Goal: Task Accomplishment & Management: Manage account settings

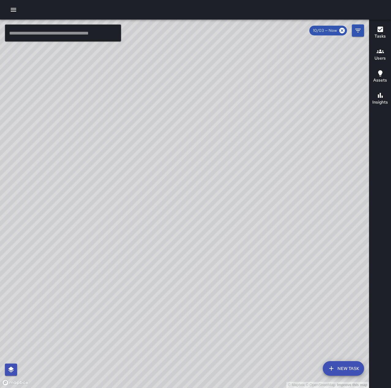
click at [17, 7] on button "button" at bounding box center [13, 10] width 12 height 12
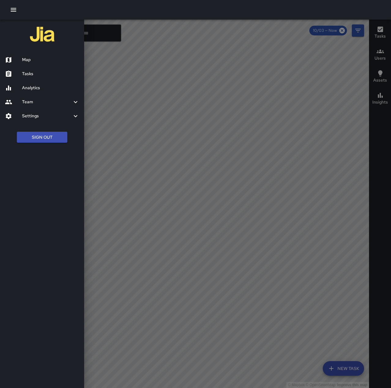
click at [37, 72] on h6 "Tasks" at bounding box center [50, 74] width 57 height 7
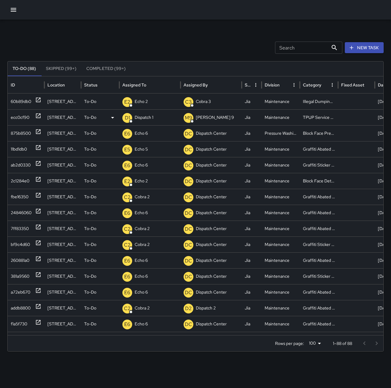
click at [145, 114] on p "Dispatch 1" at bounding box center [144, 118] width 19 height 16
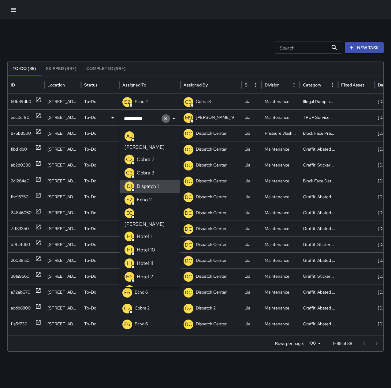
click at [165, 118] on icon "Clear" at bounding box center [166, 119] width 6 height 6
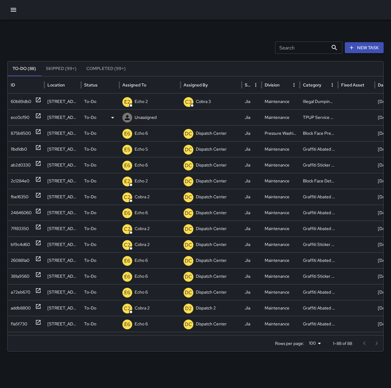
click at [142, 118] on p "Unassigned" at bounding box center [146, 118] width 22 height 16
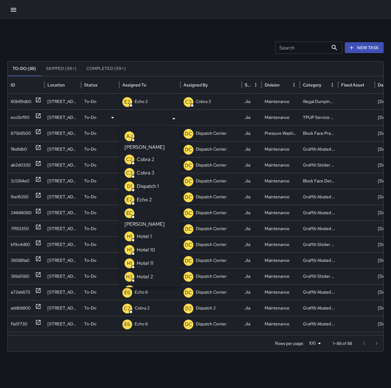
click at [151, 196] on p "Echo 2" at bounding box center [144, 199] width 15 height 7
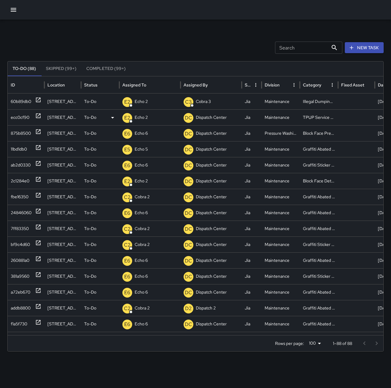
click at [164, 46] on div "Search Search New Task" at bounding box center [195, 48] width 376 height 12
click at [13, 9] on icon "button" at bounding box center [13, 9] width 7 height 7
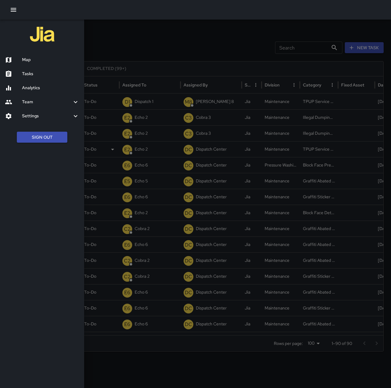
click at [29, 62] on h6 "Map" at bounding box center [50, 60] width 57 height 7
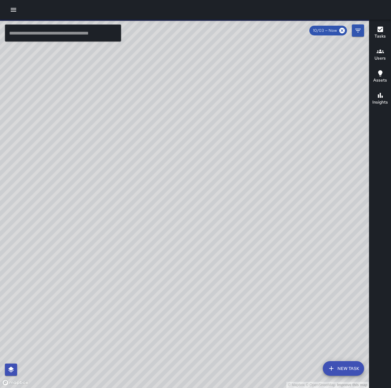
drag, startPoint x: 297, startPoint y: 183, endPoint x: 296, endPoint y: 114, distance: 69.1
click at [296, 114] on div "© Mapbox © OpenStreetMap Improve this map" at bounding box center [184, 204] width 369 height 369
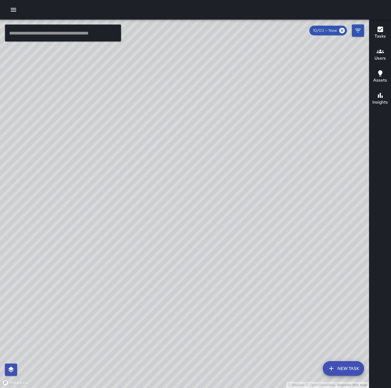
drag, startPoint x: 164, startPoint y: 195, endPoint x: 239, endPoint y: 147, distance: 89.3
click at [239, 147] on div "© Mapbox © OpenStreetMap Improve this map" at bounding box center [184, 204] width 369 height 369
click at [103, 34] on input "text" at bounding box center [63, 32] width 116 height 17
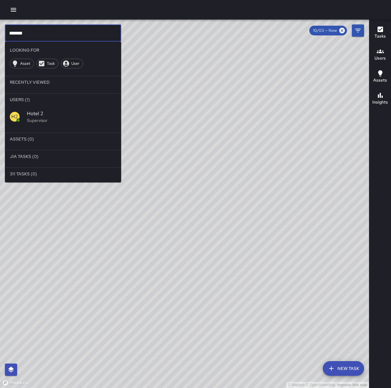
type input "*******"
click at [67, 110] on div "H2 Hotel 2 Supervisor" at bounding box center [63, 117] width 116 height 22
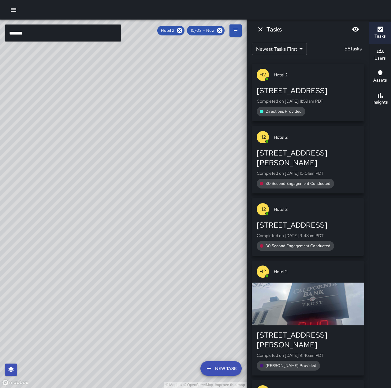
drag, startPoint x: 203, startPoint y: 100, endPoint x: 50, endPoint y: 215, distance: 192.2
click at [50, 215] on div "© Mapbox © OpenStreetMap Improve this map" at bounding box center [123, 204] width 246 height 369
drag, startPoint x: 104, startPoint y: 186, endPoint x: 170, endPoint y: 199, distance: 67.7
click at [170, 199] on div "© Mapbox © OpenStreetMap Improve this map" at bounding box center [123, 204] width 246 height 369
click at [260, 29] on icon "Dismiss" at bounding box center [260, 29] width 4 height 4
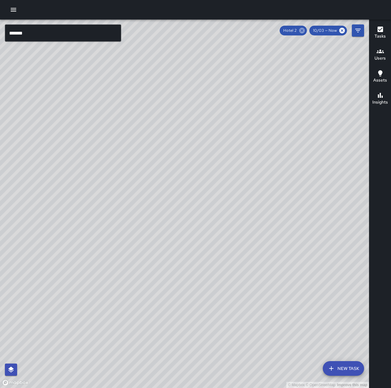
click at [303, 33] on icon at bounding box center [302, 31] width 6 height 6
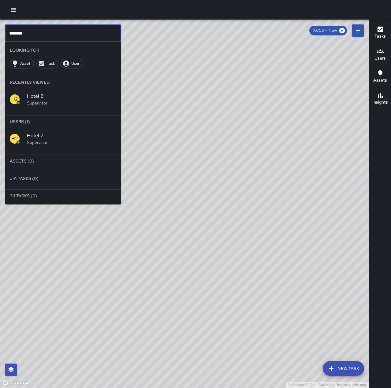
drag, startPoint x: 79, startPoint y: 30, endPoint x: -22, endPoint y: 31, distance: 101.2
click at [0, 31] on html "© Mapbox © OpenStreetMap Improve this map ******* ​ Looking For Asset Task User…" at bounding box center [195, 194] width 391 height 388
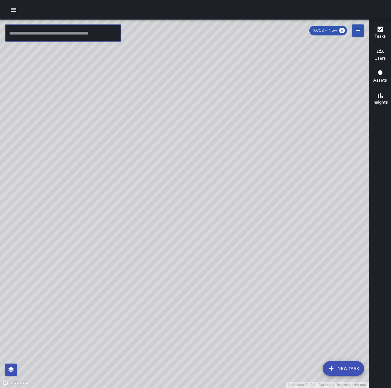
click at [18, 12] on button "button" at bounding box center [13, 10] width 12 height 12
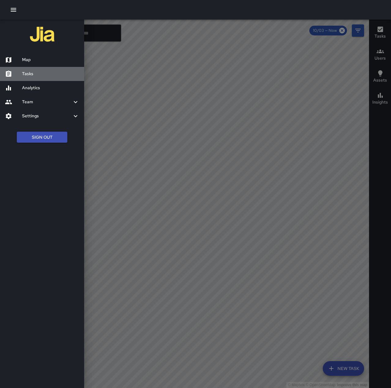
click at [46, 69] on div "Tasks" at bounding box center [42, 74] width 84 height 14
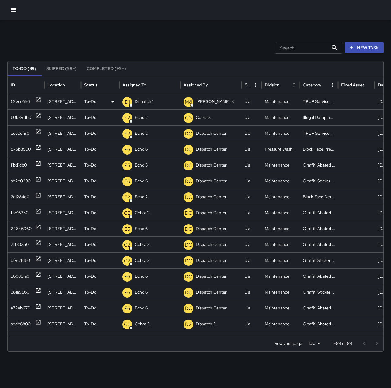
click at [143, 101] on p "Dispatch 1" at bounding box center [144, 102] width 19 height 16
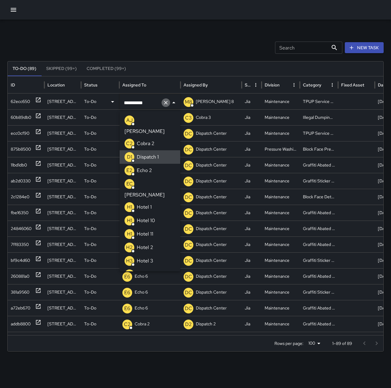
click at [164, 104] on icon "Clear" at bounding box center [166, 103] width 4 height 4
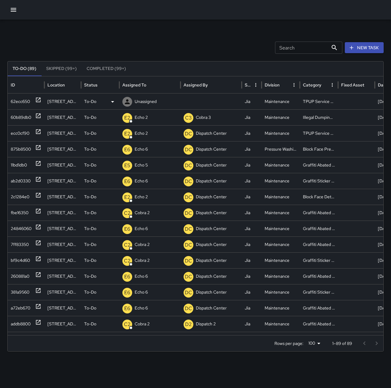
click at [138, 102] on p "Unassigned" at bounding box center [146, 102] width 22 height 16
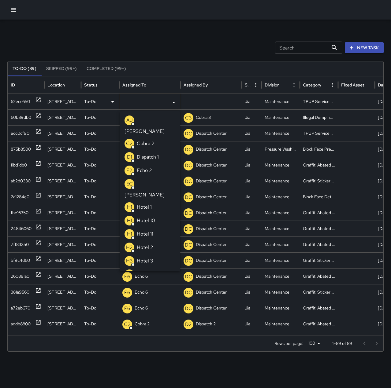
click at [154, 164] on li "E2 Echo 2" at bounding box center [150, 170] width 61 height 13
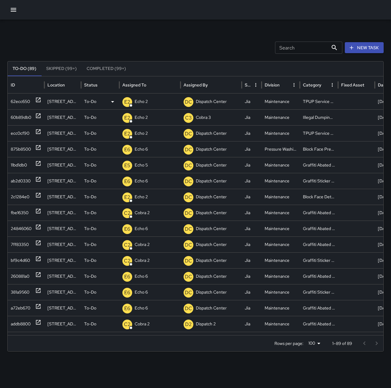
click at [191, 35] on div "Search Search New Task To-Do (89) Skipped (99+) Completed (99+) ID Location Sta…" at bounding box center [195, 193] width 391 height 347
click at [19, 8] on button "button" at bounding box center [13, 10] width 12 height 12
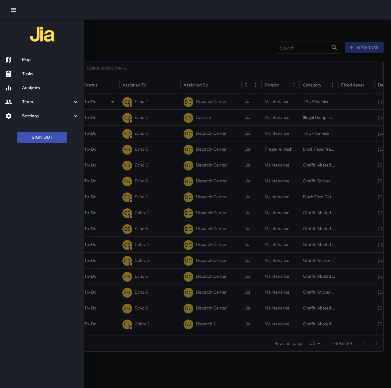
click at [38, 61] on h6 "Map" at bounding box center [50, 60] width 57 height 7
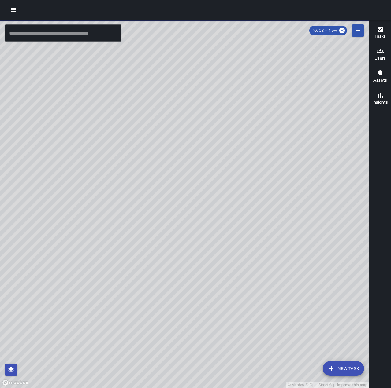
drag, startPoint x: 214, startPoint y: 256, endPoint x: 279, endPoint y: 179, distance: 101.3
click at [279, 179] on div "© Mapbox © OpenStreetMap Improve this map" at bounding box center [184, 204] width 369 height 369
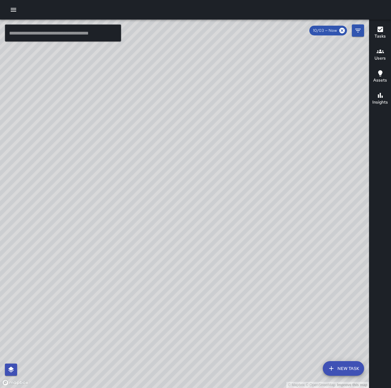
drag, startPoint x: 187, startPoint y: 255, endPoint x: 249, endPoint y: 166, distance: 108.3
click at [249, 166] on div "© Mapbox © OpenStreetMap Improve this map" at bounding box center [184, 204] width 369 height 369
drag, startPoint x: 218, startPoint y: 214, endPoint x: 138, endPoint y: 176, distance: 88.6
click at [138, 176] on div "© Mapbox © OpenStreetMap Improve this map" at bounding box center [184, 204] width 369 height 369
drag, startPoint x: 247, startPoint y: 213, endPoint x: 216, endPoint y: 206, distance: 32.3
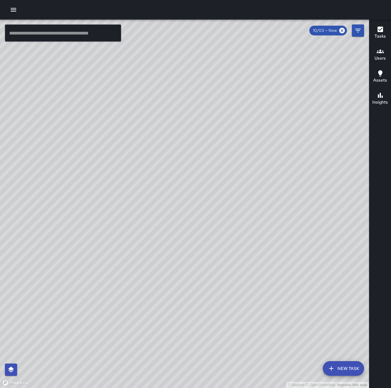
click at [216, 206] on div "© Mapbox © OpenStreetMap Improve this map" at bounding box center [184, 204] width 369 height 369
drag, startPoint x: 153, startPoint y: 229, endPoint x: 183, endPoint y: 270, distance: 50.3
click at [183, 270] on div "© Mapbox © OpenStreetMap Improve this map" at bounding box center [184, 204] width 369 height 369
drag, startPoint x: 217, startPoint y: 259, endPoint x: 233, endPoint y: 115, distance: 144.5
click at [232, 115] on div "© Mapbox © OpenStreetMap Improve this map" at bounding box center [184, 204] width 369 height 369
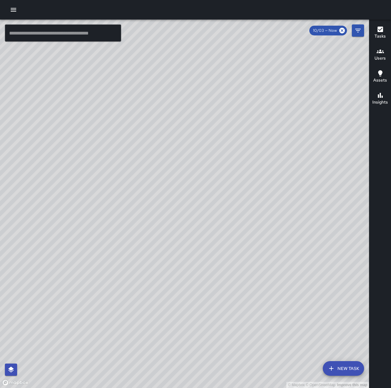
drag, startPoint x: 174, startPoint y: 113, endPoint x: 233, endPoint y: 197, distance: 103.2
click at [233, 197] on div "© Mapbox © OpenStreetMap Improve this map" at bounding box center [184, 204] width 369 height 369
drag, startPoint x: 140, startPoint y: 158, endPoint x: 270, endPoint y: 206, distance: 138.2
click at [270, 206] on div "© Mapbox © OpenStreetMap Improve this map" at bounding box center [184, 204] width 369 height 369
drag, startPoint x: 243, startPoint y: 199, endPoint x: 222, endPoint y: 199, distance: 21.4
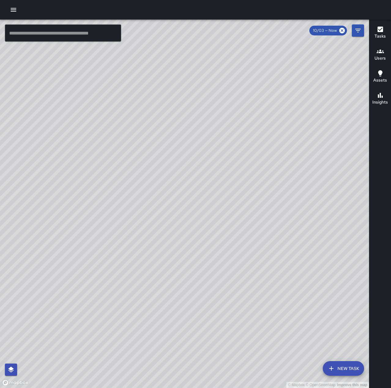
click at [222, 199] on div "© Mapbox © OpenStreetMap Improve this map" at bounding box center [184, 204] width 369 height 369
click at [16, 7] on icon "button" at bounding box center [13, 9] width 7 height 7
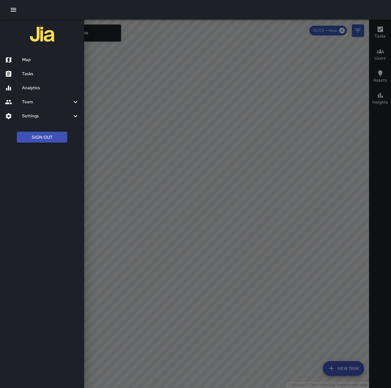
click at [30, 72] on h6 "Tasks" at bounding box center [50, 74] width 57 height 7
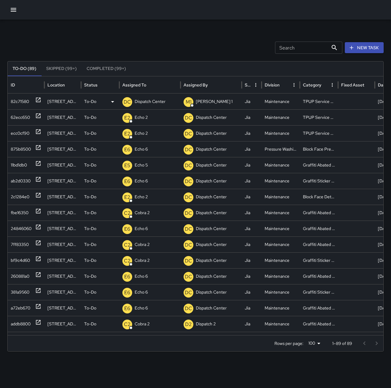
click at [147, 100] on p "Dispatch Center" at bounding box center [150, 102] width 31 height 16
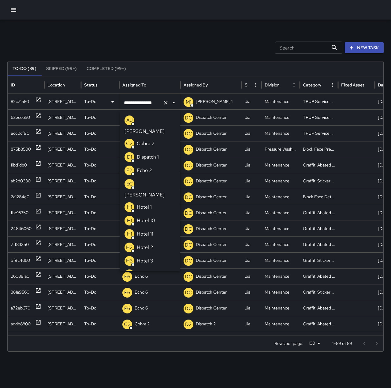
scroll to position [427, 0]
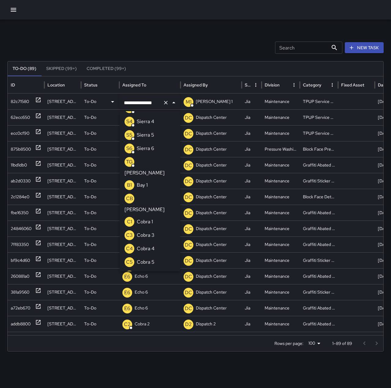
click at [164, 102] on icon "Clear" at bounding box center [166, 103] width 6 height 6
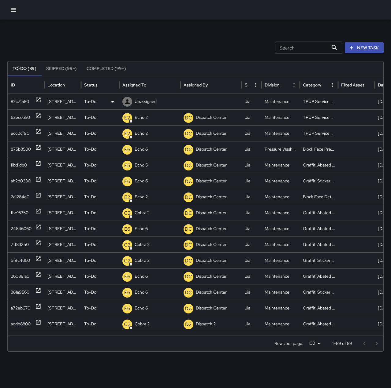
click at [148, 101] on p "Unassigned" at bounding box center [146, 102] width 22 height 16
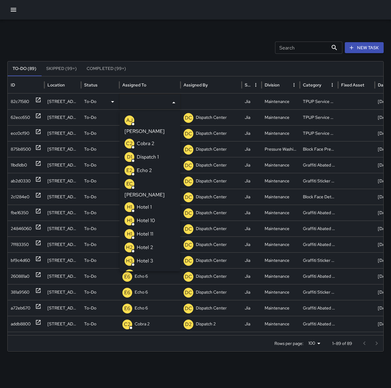
click at [148, 167] on p "Echo 2" at bounding box center [144, 170] width 15 height 7
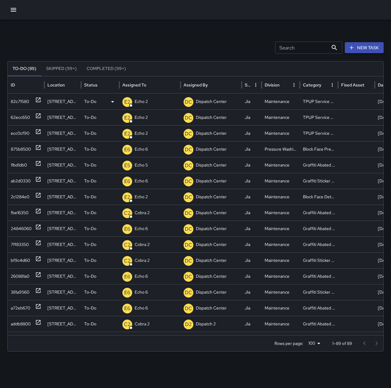
click at [162, 33] on div "Search Search New Task To-Do (89) Skipped (99+) Completed (99+) ID Location Sta…" at bounding box center [195, 193] width 391 height 347
click at [16, 321] on div "addb8800" at bounding box center [21, 324] width 20 height 16
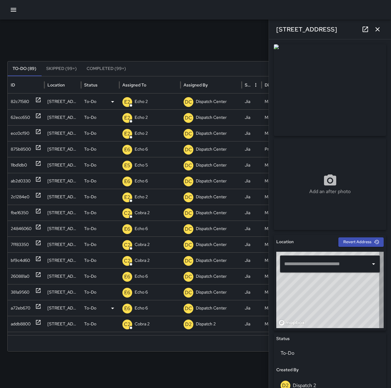
type input "**********"
click at [23, 322] on div "addb8800" at bounding box center [21, 324] width 20 height 16
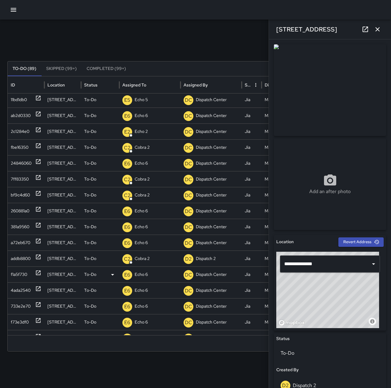
scroll to position [86, 0]
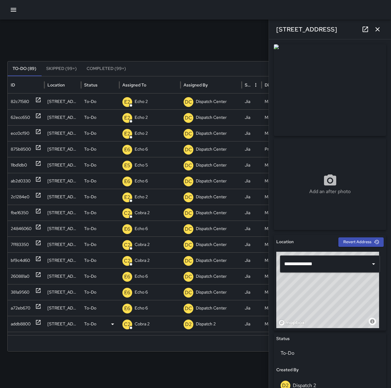
click at [25, 322] on div "addb8800" at bounding box center [21, 324] width 20 height 16
click at [19, 322] on div "addb8800" at bounding box center [21, 324] width 20 height 16
click at [22, 322] on div "addb8800" at bounding box center [21, 324] width 20 height 16
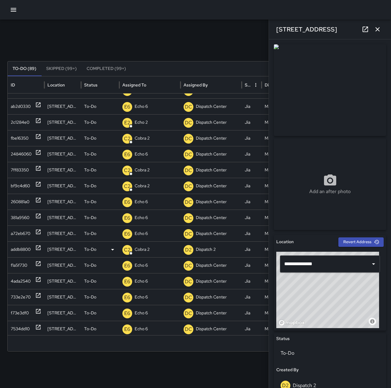
scroll to position [93, 0]
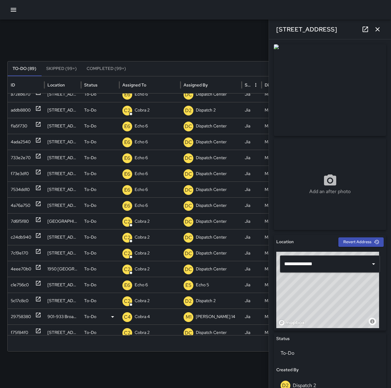
click at [23, 318] on div "29758380" at bounding box center [21, 317] width 20 height 16
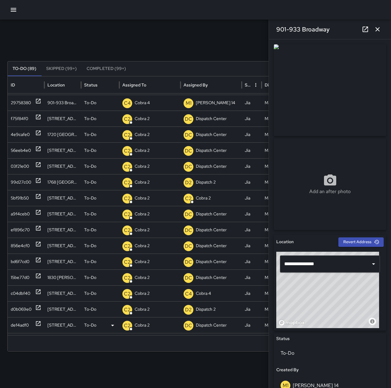
click at [20, 320] on div "def4adf0" at bounding box center [20, 326] width 18 height 16
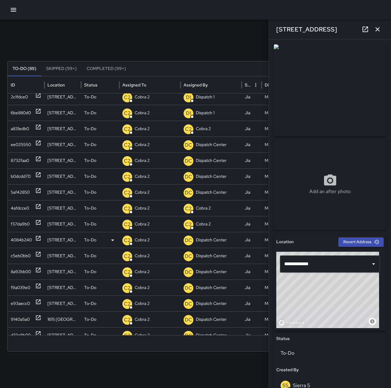
scroll to position [690, 0]
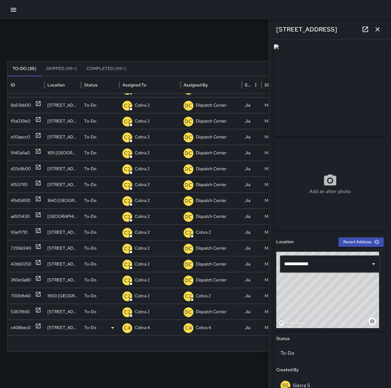
click at [20, 323] on div "c406bec0" at bounding box center [21, 328] width 20 height 16
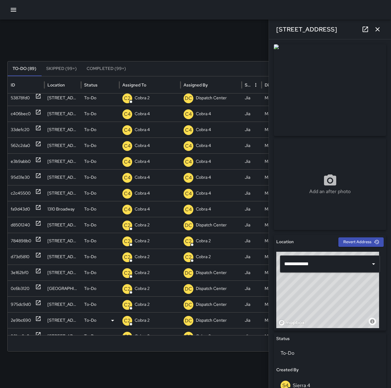
click at [28, 319] on div "2e9bc690" at bounding box center [21, 321] width 20 height 16
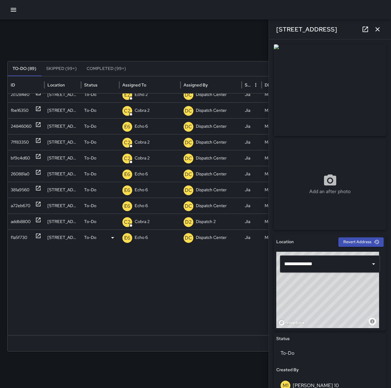
scroll to position [0, 0]
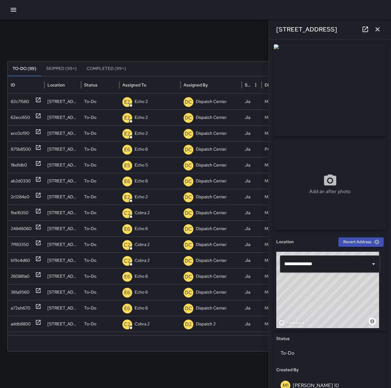
click at [373, 27] on button "button" at bounding box center [377, 29] width 12 height 12
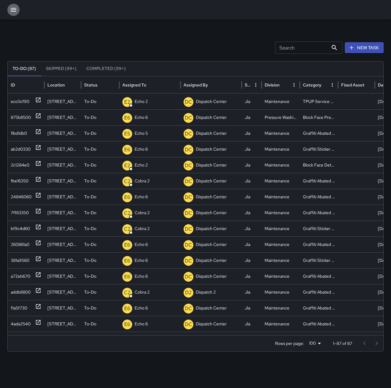
click at [17, 7] on icon "button" at bounding box center [13, 9] width 7 height 7
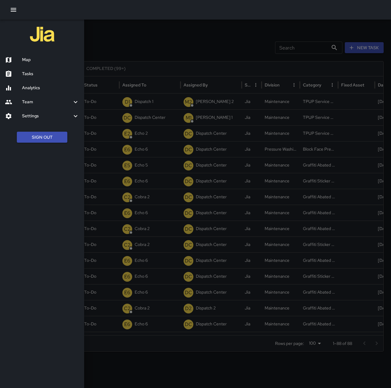
click at [185, 34] on div at bounding box center [195, 194] width 391 height 388
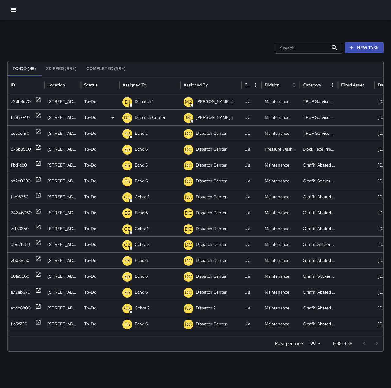
click at [150, 116] on p "Dispatch Center" at bounding box center [150, 118] width 31 height 16
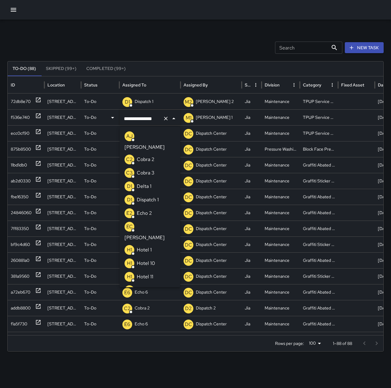
scroll to position [427, 0]
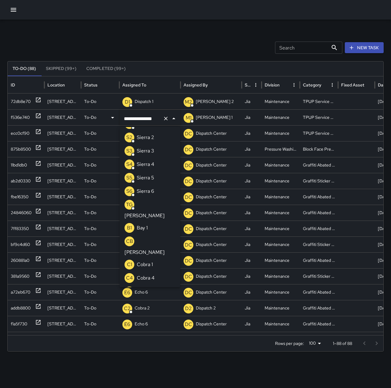
click at [168, 119] on icon "Clear" at bounding box center [166, 119] width 6 height 6
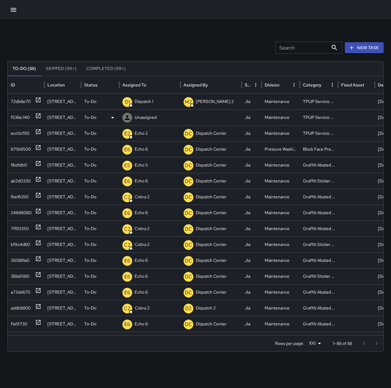
click at [155, 116] on p "Unassigned" at bounding box center [146, 118] width 22 height 16
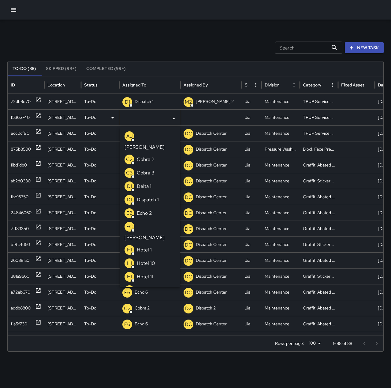
click at [152, 207] on li "E2 Echo 2" at bounding box center [150, 213] width 61 height 13
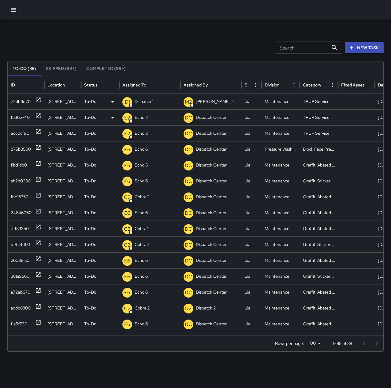
click at [144, 97] on p "Dispatch 1" at bounding box center [144, 102] width 19 height 16
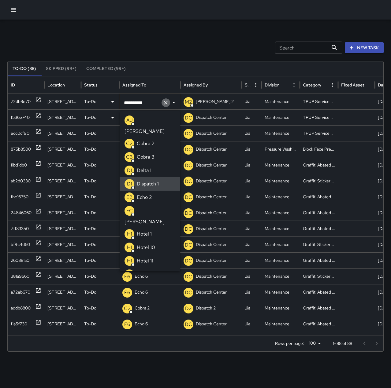
click at [167, 103] on icon "Clear" at bounding box center [166, 103] width 6 height 6
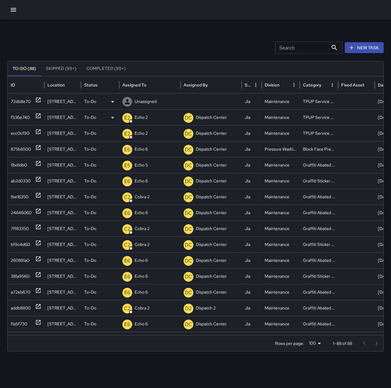
click at [148, 99] on p "Unassigned" at bounding box center [146, 102] width 22 height 16
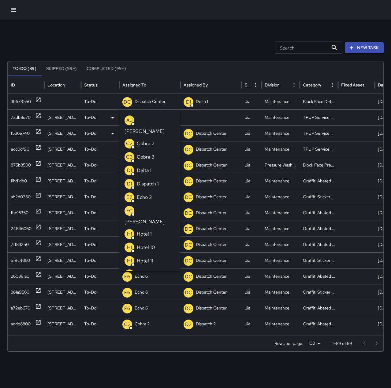
click at [157, 191] on li "E2 Echo 2" at bounding box center [150, 197] width 61 height 13
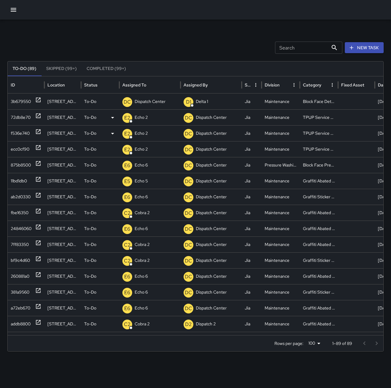
click at [130, 42] on div "Search Search New Task" at bounding box center [195, 48] width 376 height 12
click at [40, 101] on icon at bounding box center [38, 100] width 5 height 5
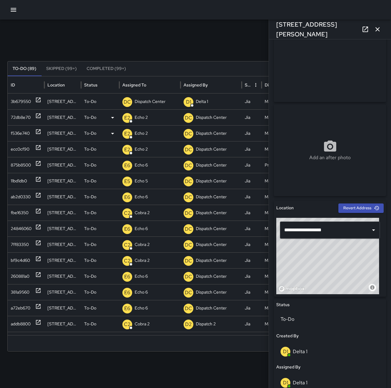
scroll to position [92, 0]
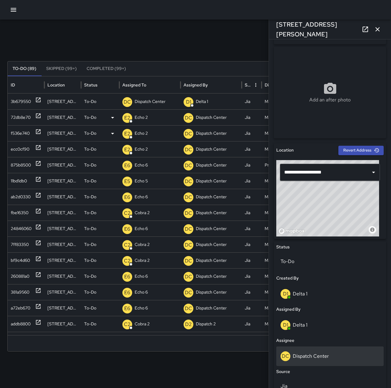
click at [342, 356] on div "DC Dispatch Center" at bounding box center [329, 357] width 99 height 10
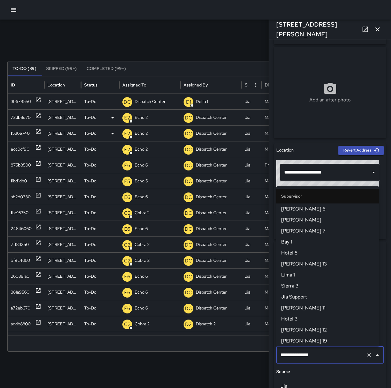
scroll to position [583, 0]
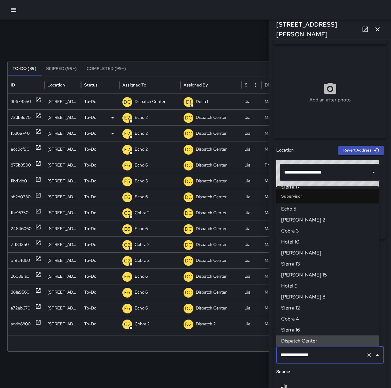
click at [366, 357] on icon "Clear" at bounding box center [369, 355] width 6 height 6
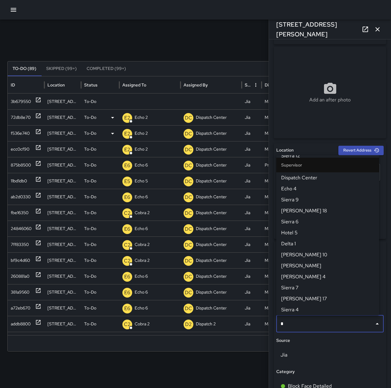
scroll to position [0, 0]
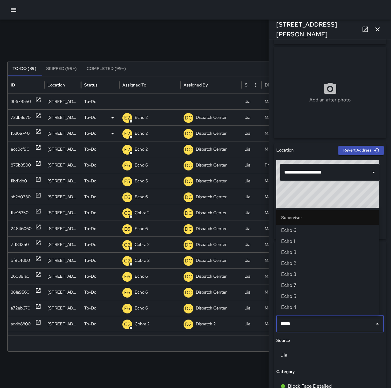
type input "******"
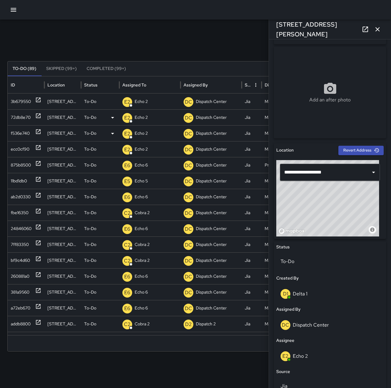
click at [375, 31] on icon "button" at bounding box center [377, 29] width 7 height 7
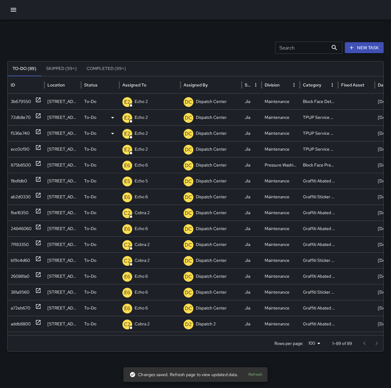
click at [18, 12] on button "button" at bounding box center [13, 10] width 12 height 12
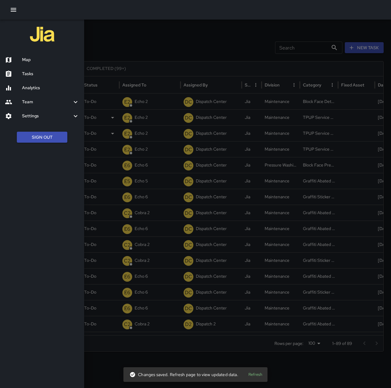
click at [35, 58] on h6 "Map" at bounding box center [50, 60] width 57 height 7
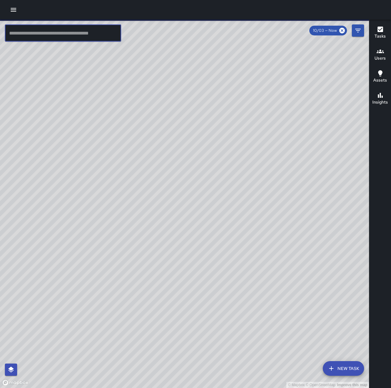
click at [64, 34] on input "text" at bounding box center [63, 32] width 116 height 17
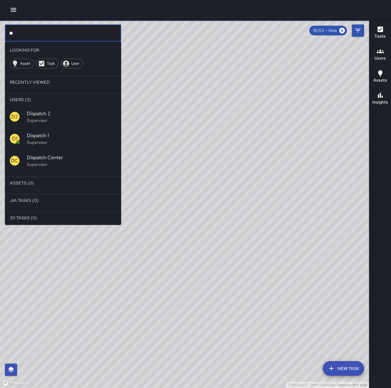
type input "**"
click at [71, 138] on span "Dispatch 1" at bounding box center [71, 135] width 89 height 7
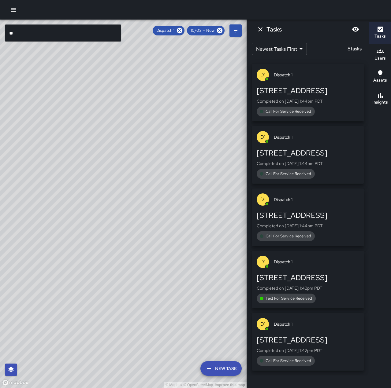
click at [317, 101] on p "Completed on [DATE] 1:44pm PDT" at bounding box center [307, 101] width 102 height 6
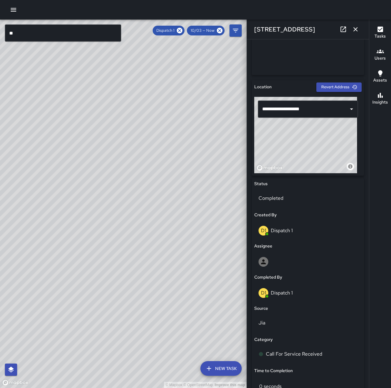
scroll to position [214, 0]
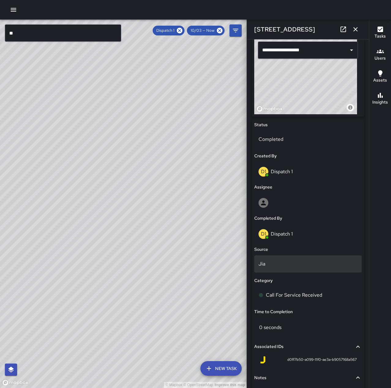
click at [291, 263] on p "Jia" at bounding box center [307, 263] width 99 height 7
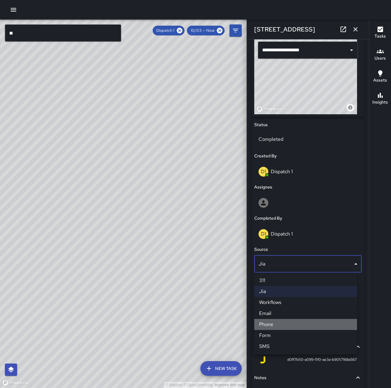
click at [292, 323] on li "Phone" at bounding box center [305, 324] width 103 height 11
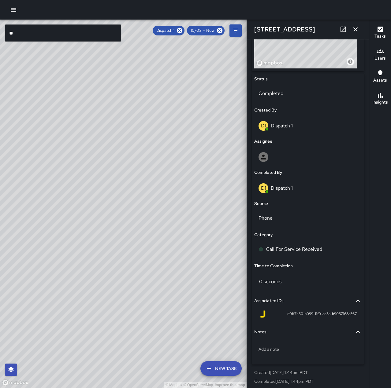
scroll to position [264, 0]
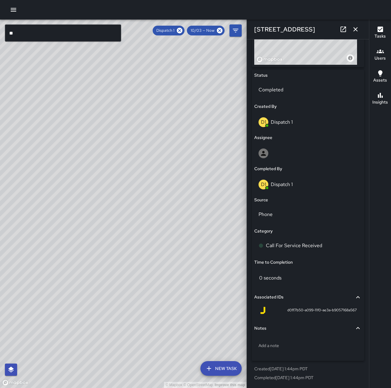
click at [359, 30] on icon "button" at bounding box center [355, 29] width 7 height 7
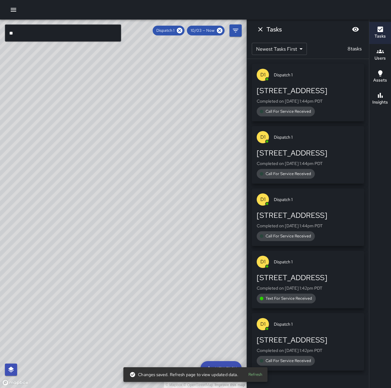
click at [319, 292] on div "[STREET_ADDRESS] Completed on [DATE] 1:42pm PDT Text For Service Received" at bounding box center [307, 288] width 102 height 31
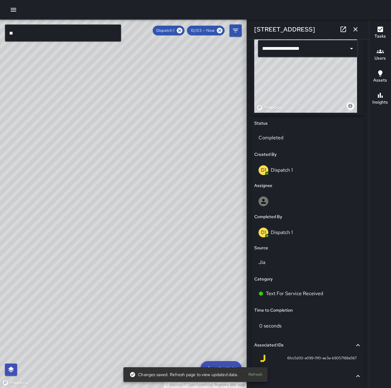
scroll to position [245, 0]
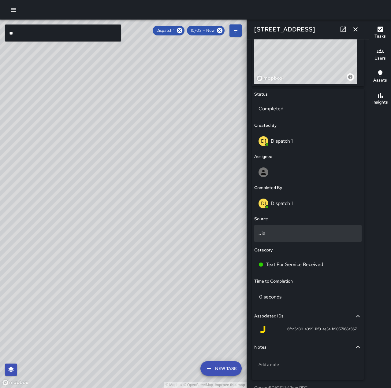
click at [285, 230] on p "Jia" at bounding box center [307, 233] width 99 height 7
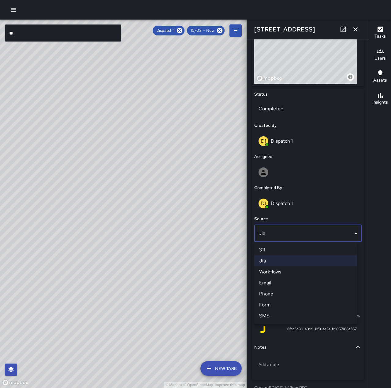
click at [290, 312] on li "SMS" at bounding box center [305, 316] width 103 height 11
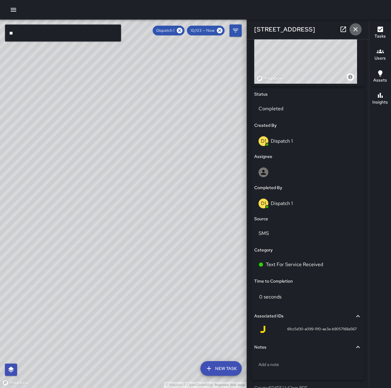
click at [357, 30] on icon "button" at bounding box center [355, 29] width 7 height 7
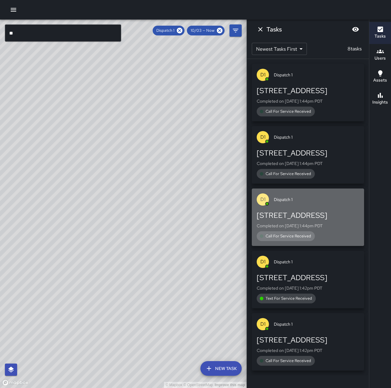
click at [320, 229] on p "Completed on [DATE] 1:44pm PDT" at bounding box center [307, 226] width 102 height 6
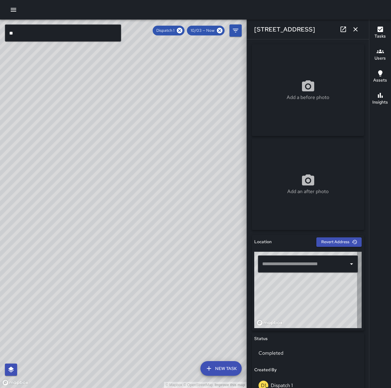
type input "**********"
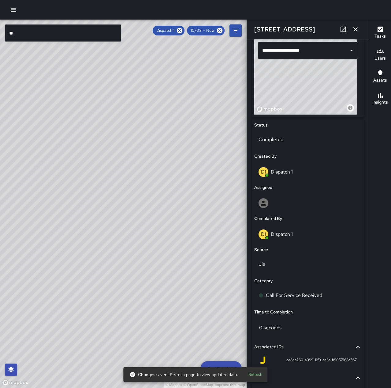
scroll to position [214, 0]
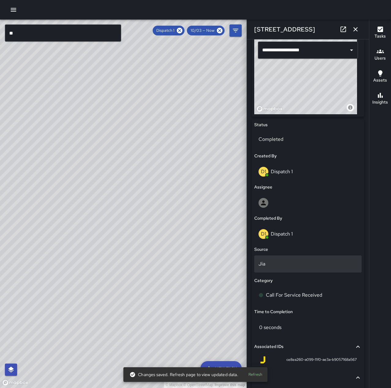
click at [293, 272] on div "Jia" at bounding box center [307, 264] width 107 height 17
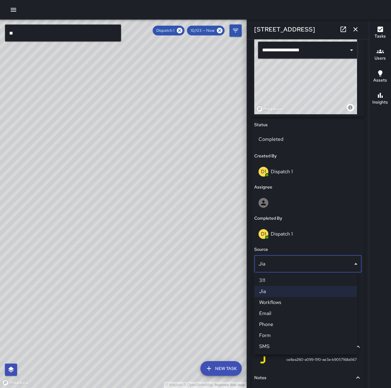
click at [281, 326] on li "Phone" at bounding box center [305, 324] width 103 height 11
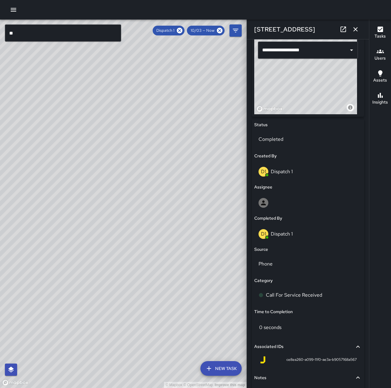
click at [357, 33] on button "button" at bounding box center [355, 29] width 12 height 12
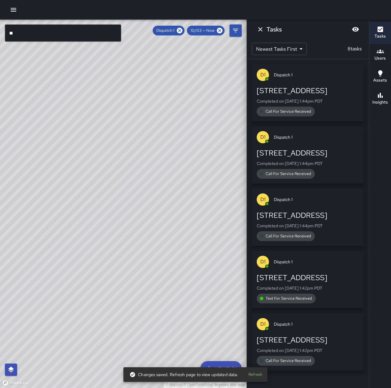
click at [323, 157] on div "[STREET_ADDRESS]" at bounding box center [307, 153] width 102 height 10
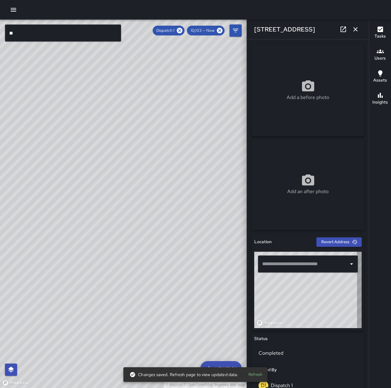
type input "**********"
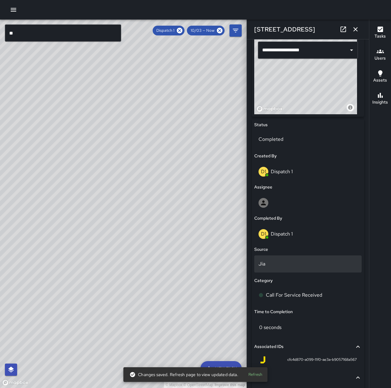
click at [289, 264] on p "Jia" at bounding box center [307, 263] width 99 height 7
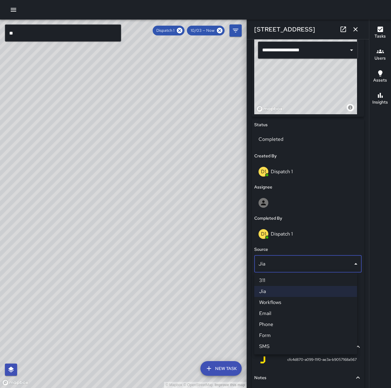
click at [287, 325] on li "Phone" at bounding box center [305, 324] width 103 height 11
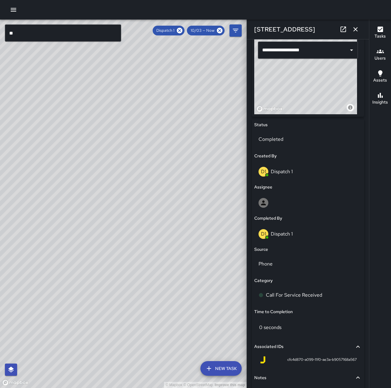
click at [358, 30] on icon "button" at bounding box center [355, 29] width 7 height 7
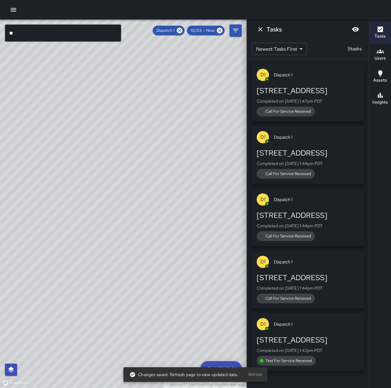
click at [327, 105] on div "[STREET_ADDRESS] Completed on [DATE] 1:47pm PDT Call For Service Received" at bounding box center [307, 101] width 102 height 31
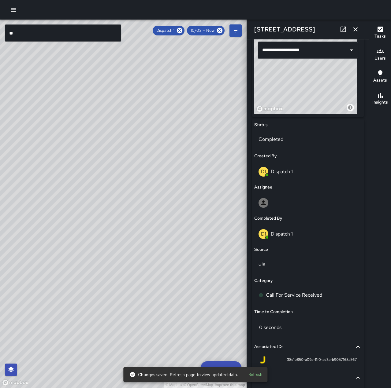
scroll to position [264, 0]
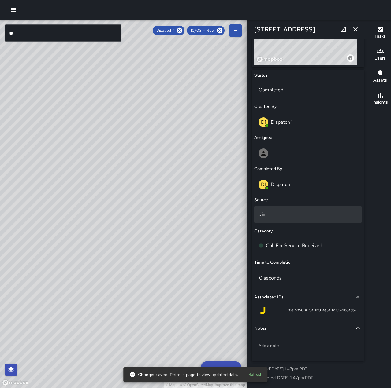
click at [293, 215] on p "Jia" at bounding box center [307, 214] width 99 height 7
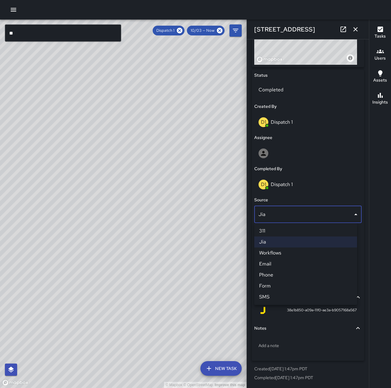
click at [275, 272] on li "Phone" at bounding box center [305, 275] width 103 height 11
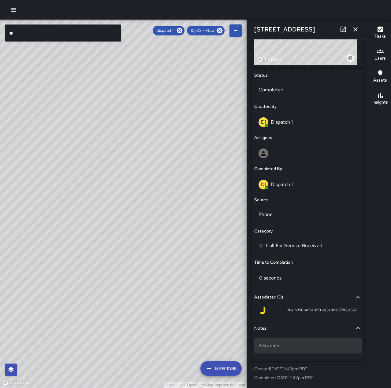
click at [285, 341] on div "Add a note" at bounding box center [307, 346] width 107 height 16
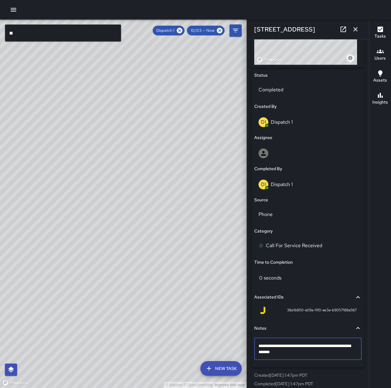
type textarea "**********"
click at [356, 26] on icon "button" at bounding box center [355, 29] width 7 height 7
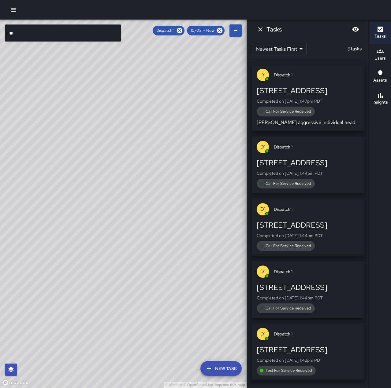
click at [331, 170] on div "[STREET_ADDRESS] Completed on [DATE] 1:44pm PDT Call For Service Received" at bounding box center [307, 173] width 102 height 31
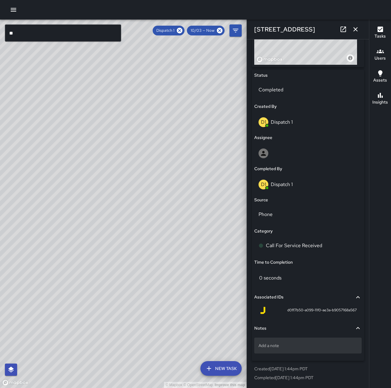
click at [306, 341] on div "Add a note" at bounding box center [307, 346] width 107 height 16
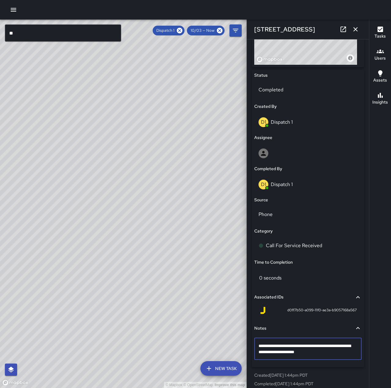
type textarea "**********"
click at [357, 28] on icon "button" at bounding box center [355, 29] width 7 height 7
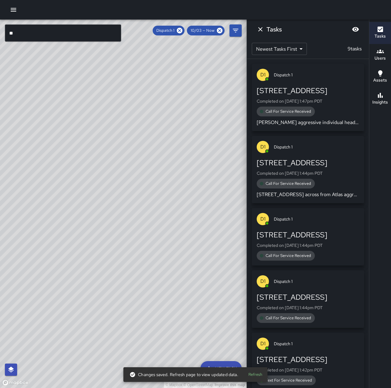
scroll to position [7, 0]
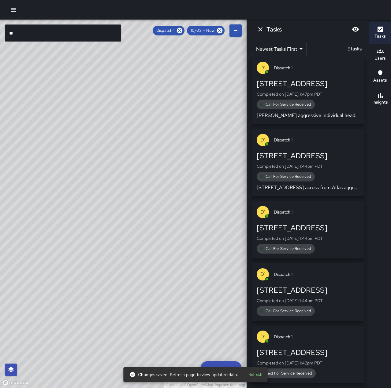
click at [327, 244] on div "Call For Service Received" at bounding box center [307, 249] width 102 height 10
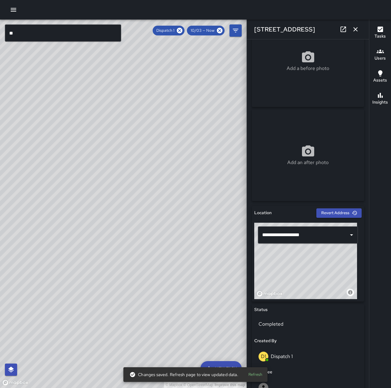
scroll to position [245, 0]
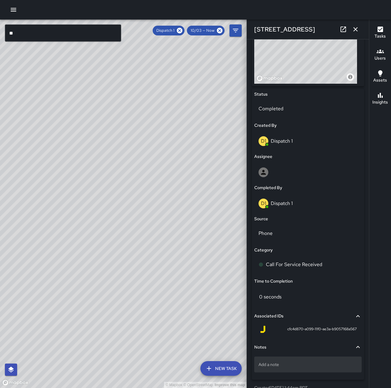
click at [301, 363] on p "Add a note" at bounding box center [307, 365] width 99 height 6
type textarea "**********"
click at [357, 28] on icon "button" at bounding box center [355, 29] width 4 height 4
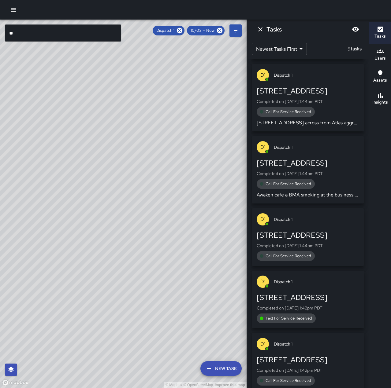
scroll to position [52, 0]
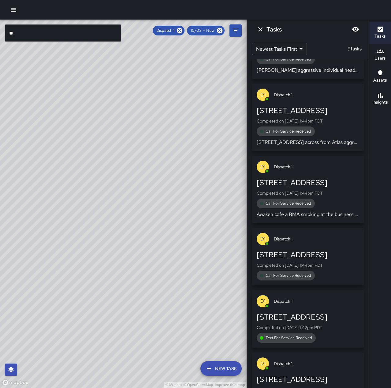
click at [337, 252] on div "[STREET_ADDRESS]" at bounding box center [307, 255] width 102 height 10
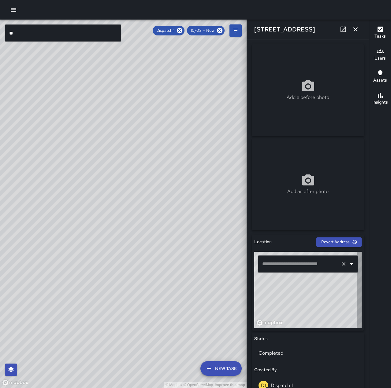
type input "**********"
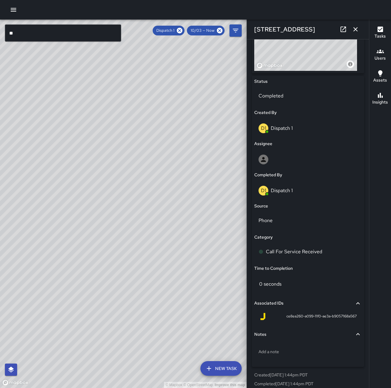
scroll to position [264, 0]
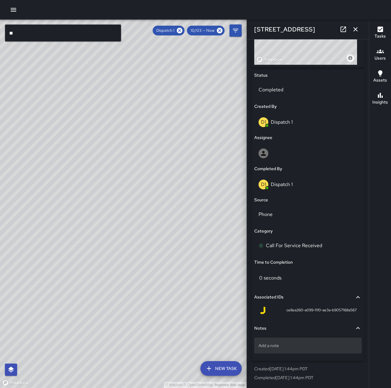
click at [319, 345] on p "Add a note" at bounding box center [307, 346] width 99 height 6
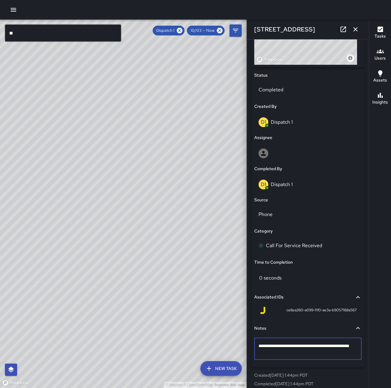
click at [287, 347] on textarea "**********" at bounding box center [305, 349] width 94 height 12
click at [308, 354] on textarea "**********" at bounding box center [305, 349] width 94 height 12
type textarea "**********"
click at [356, 30] on icon "button" at bounding box center [355, 29] width 4 height 4
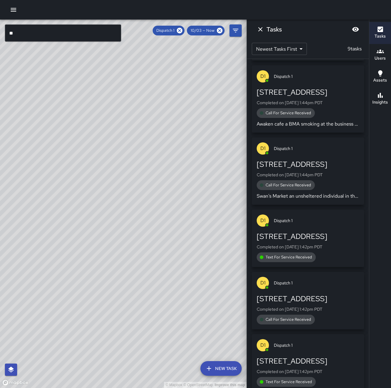
scroll to position [144, 0]
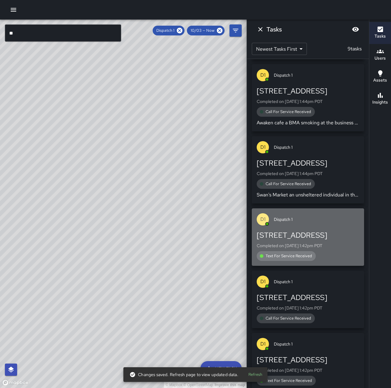
click at [323, 234] on div "[STREET_ADDRESS]" at bounding box center [307, 236] width 102 height 10
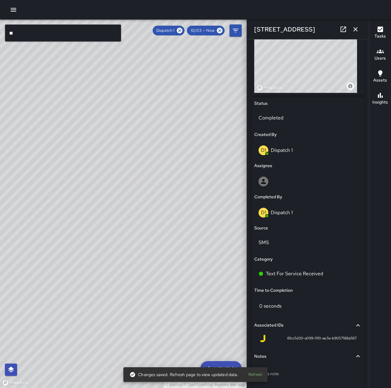
scroll to position [264, 0]
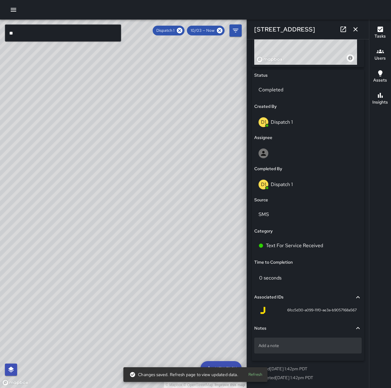
click at [280, 345] on p "Add a note" at bounding box center [307, 346] width 99 height 6
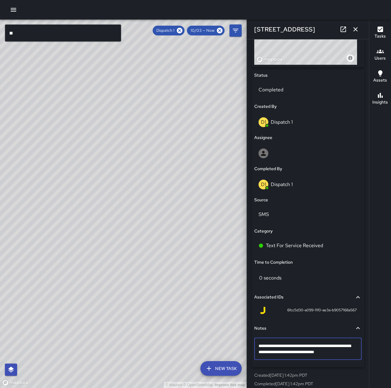
type textarea "**********"
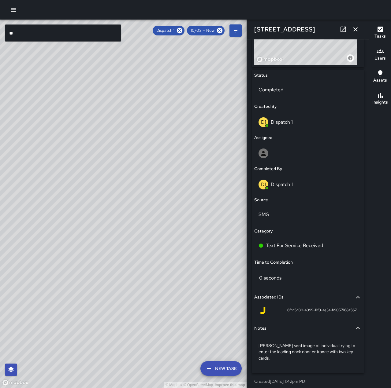
click at [356, 30] on icon "button" at bounding box center [355, 29] width 4 height 4
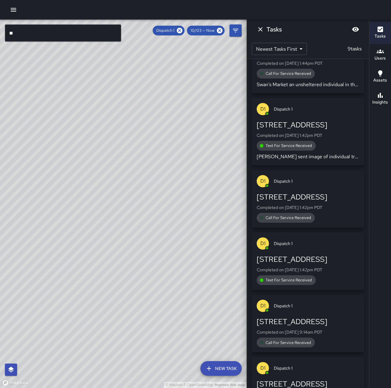
scroll to position [286, 0]
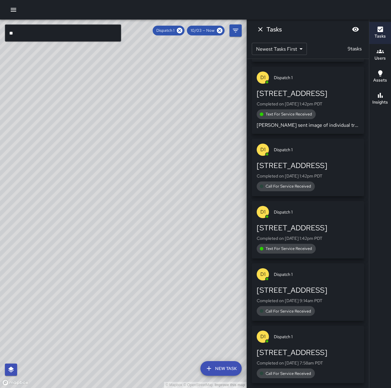
click at [320, 176] on p "Completed on [DATE] 1:42pm PDT" at bounding box center [307, 176] width 102 height 6
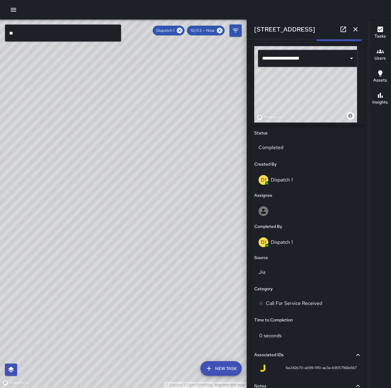
scroll to position [214, 0]
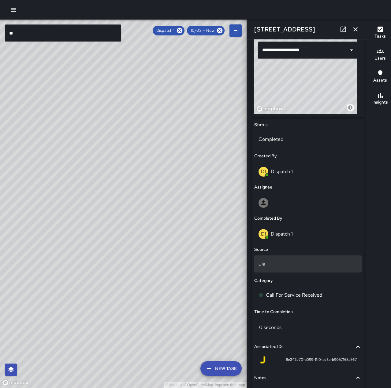
click at [300, 265] on p "Jia" at bounding box center [307, 263] width 99 height 7
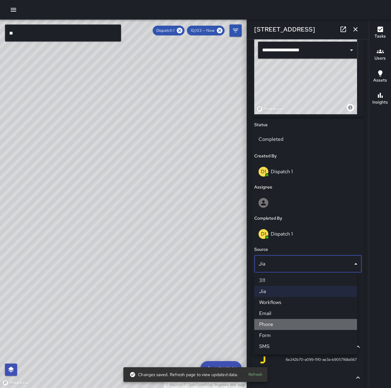
click at [283, 327] on li "Phone" at bounding box center [305, 324] width 103 height 11
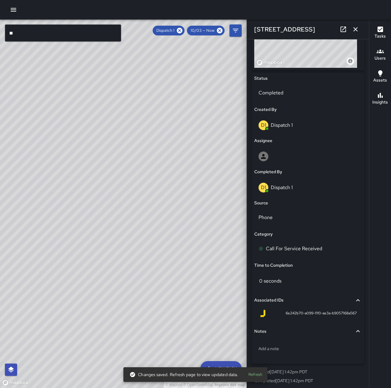
scroll to position [264, 0]
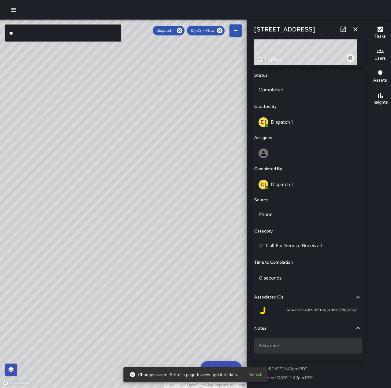
click at [303, 343] on p "Add a note" at bounding box center [307, 346] width 99 height 6
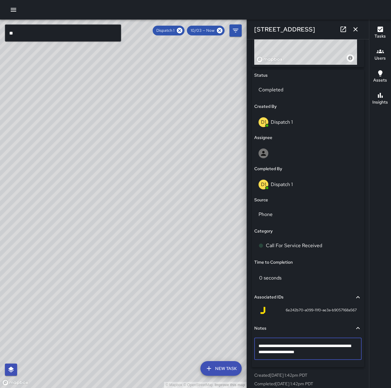
type textarea "**********"
click at [354, 27] on icon "button" at bounding box center [355, 29] width 7 height 7
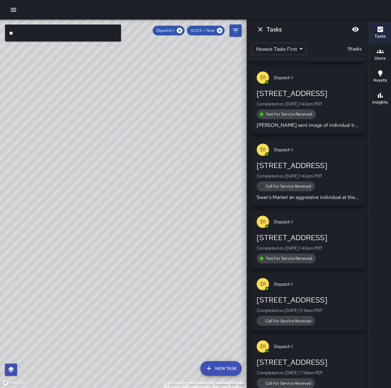
scroll to position [296, 0]
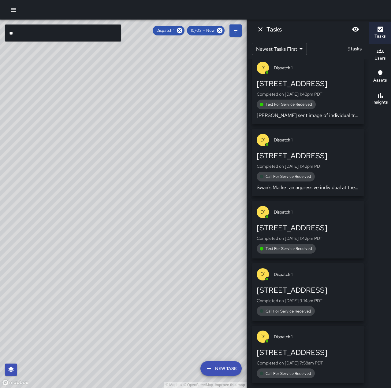
click at [327, 238] on p "Completed on [DATE] 1:42pm PDT" at bounding box center [307, 238] width 102 height 6
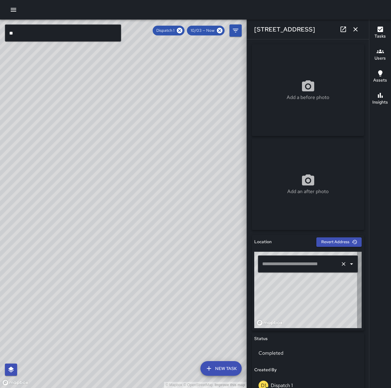
type input "**********"
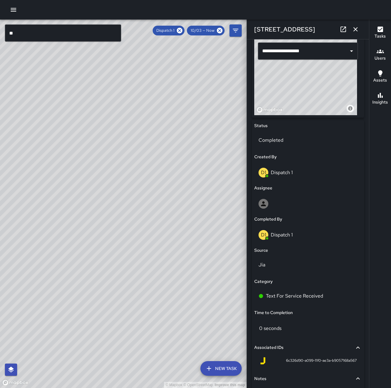
scroll to position [214, 0]
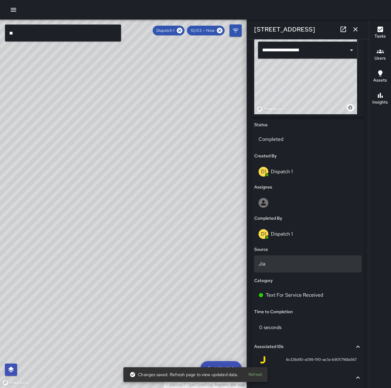
click at [291, 256] on div "Jia" at bounding box center [307, 264] width 107 height 17
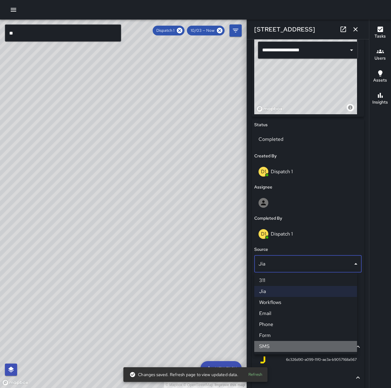
click at [287, 346] on li "SMS" at bounding box center [305, 346] width 103 height 11
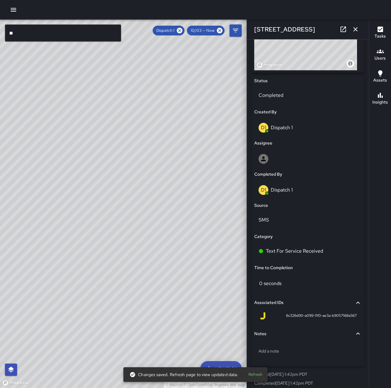
scroll to position [264, 0]
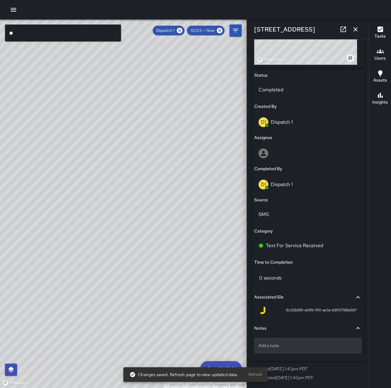
click at [290, 347] on p "Add a note" at bounding box center [307, 346] width 99 height 6
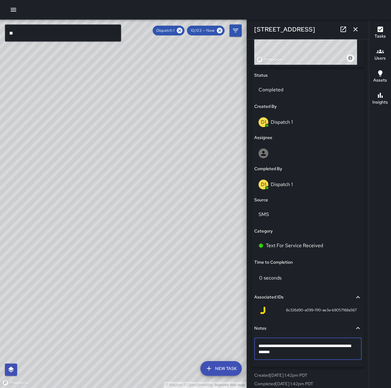
type textarea "**********"
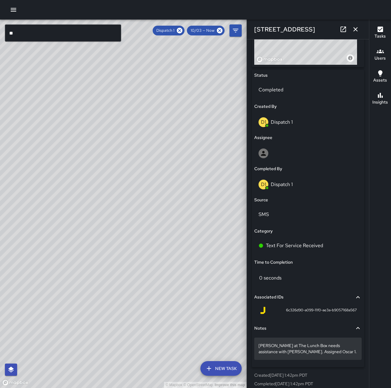
scroll to position [270, 0]
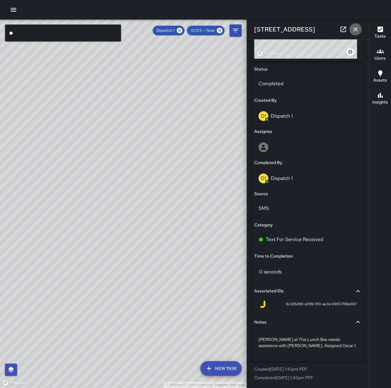
click at [356, 30] on icon "button" at bounding box center [355, 29] width 4 height 4
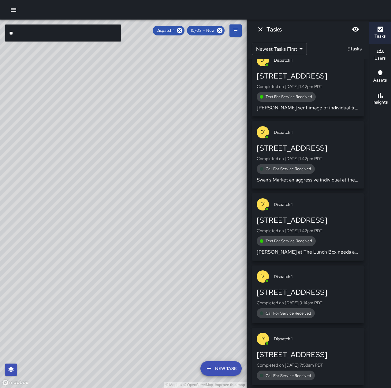
scroll to position [305, 0]
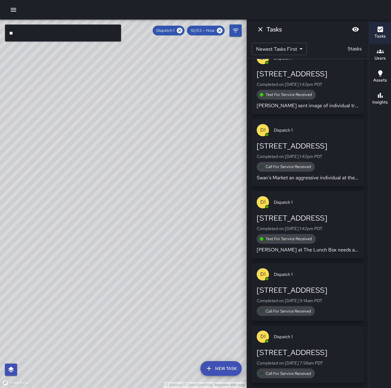
click at [325, 304] on p "Completed on [DATE] 9:14am PDT" at bounding box center [307, 301] width 102 height 6
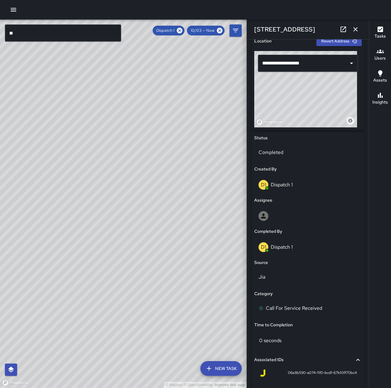
scroll to position [214, 0]
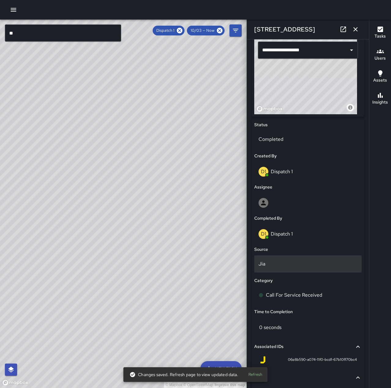
click at [278, 265] on p "Jia" at bounding box center [307, 263] width 99 height 7
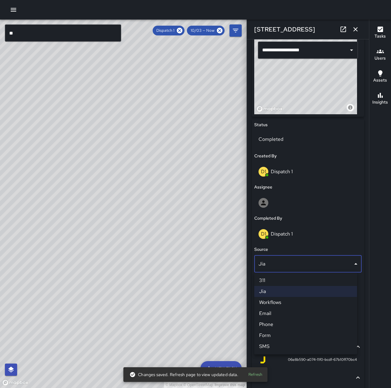
click at [281, 325] on li "Phone" at bounding box center [305, 324] width 103 height 11
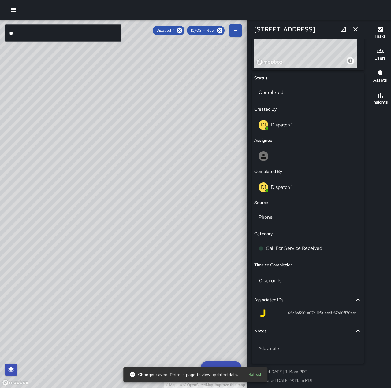
scroll to position [264, 0]
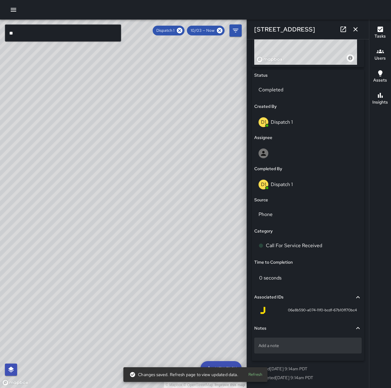
click at [283, 345] on p "Add a note" at bounding box center [307, 346] width 99 height 6
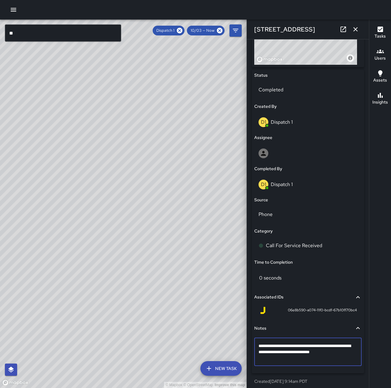
type textarea "**********"
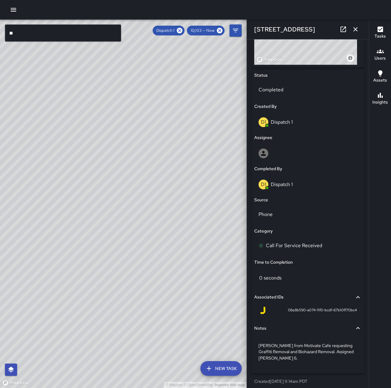
click at [356, 30] on icon "button" at bounding box center [355, 29] width 7 height 7
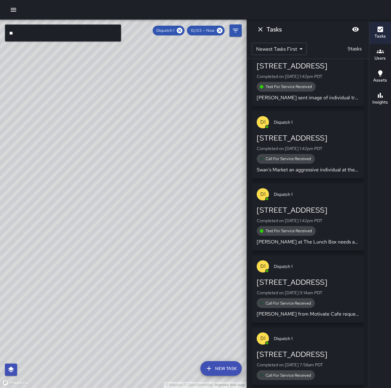
scroll to position [315, 0]
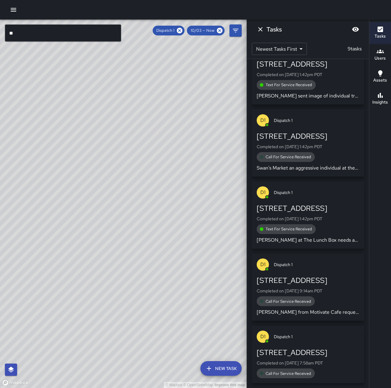
click at [335, 349] on div "[STREET_ADDRESS]" at bounding box center [307, 353] width 102 height 10
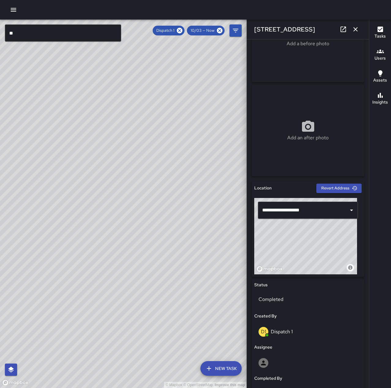
scroll to position [214, 0]
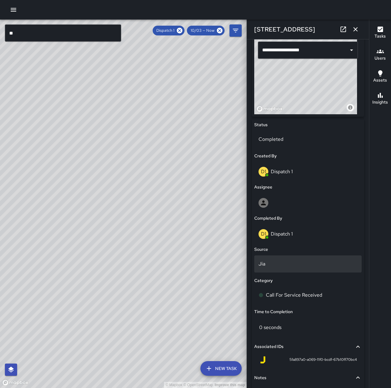
click at [289, 263] on p "Jia" at bounding box center [307, 263] width 99 height 7
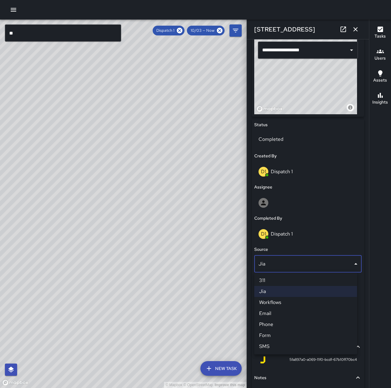
click at [289, 326] on li "Phone" at bounding box center [305, 324] width 103 height 11
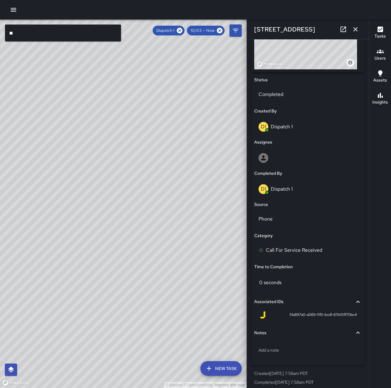
scroll to position [264, 0]
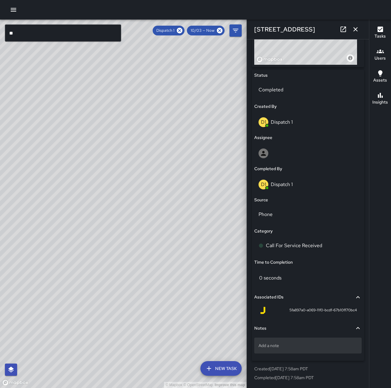
click at [291, 340] on div "Add a note" at bounding box center [307, 346] width 107 height 16
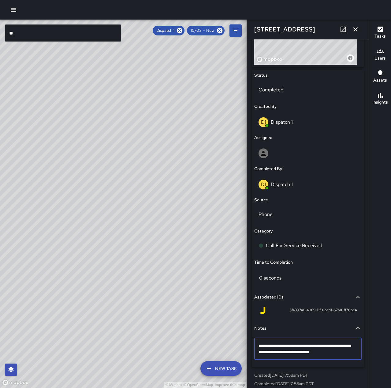
type textarea "**********"
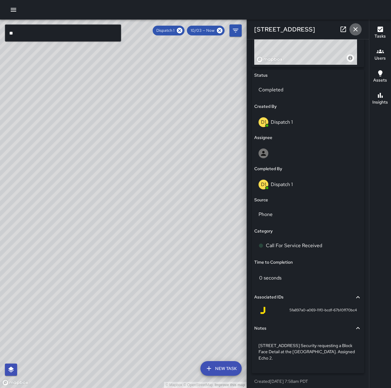
click at [356, 28] on icon "button" at bounding box center [355, 29] width 4 height 4
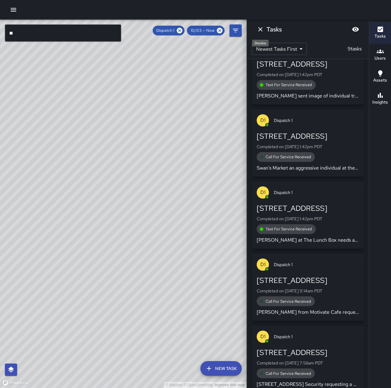
click at [260, 31] on icon "Dismiss" at bounding box center [259, 29] width 7 height 7
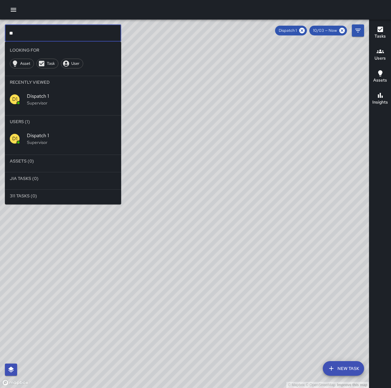
drag, startPoint x: 48, startPoint y: 35, endPoint x: -4, endPoint y: 35, distance: 52.6
click at [0, 35] on html "© Mapbox © OpenStreetMap Improve this map ** ​ Looking For Asset Task User Rece…" at bounding box center [195, 194] width 391 height 388
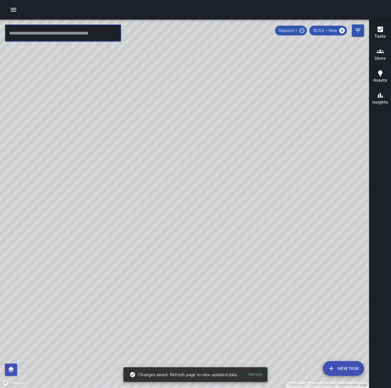
click at [302, 28] on icon at bounding box center [302, 31] width 6 height 6
click at [10, 9] on icon "button" at bounding box center [13, 9] width 7 height 7
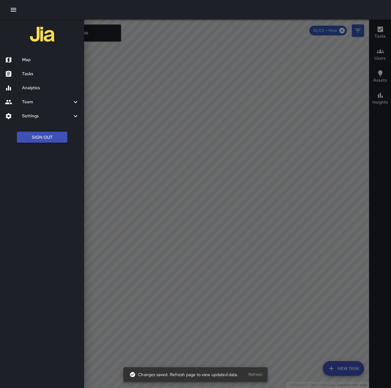
click at [36, 73] on h6 "Tasks" at bounding box center [50, 74] width 57 height 7
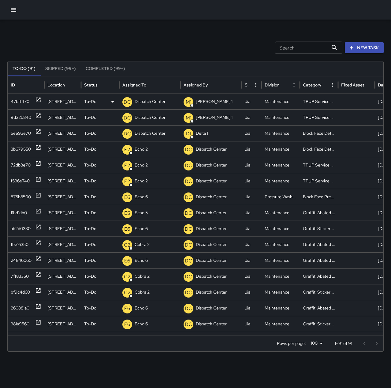
click at [155, 101] on p "Dispatch Center" at bounding box center [150, 102] width 31 height 16
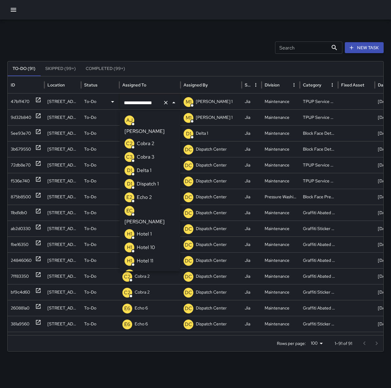
scroll to position [427, 0]
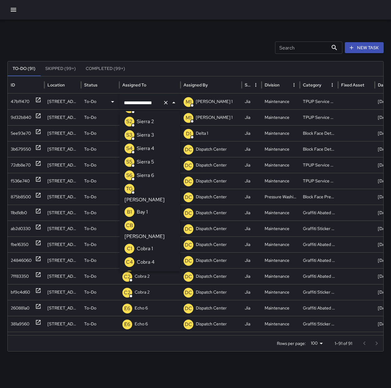
click at [164, 102] on icon "Clear" at bounding box center [166, 103] width 6 height 6
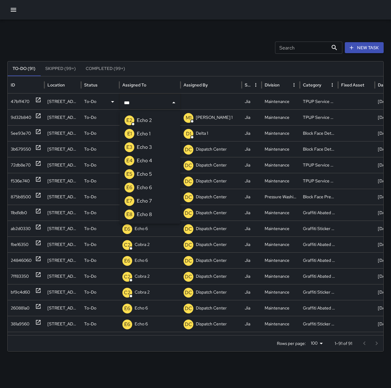
type input "****"
click at [154, 144] on li "E3 Echo 3" at bounding box center [150, 147] width 61 height 13
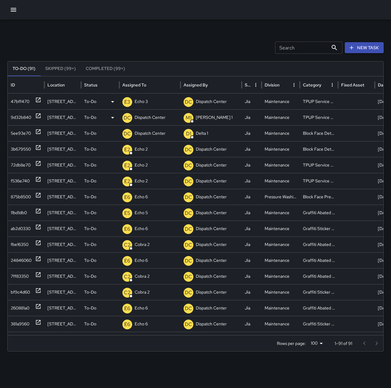
click at [157, 118] on p "Dispatch Center" at bounding box center [150, 118] width 31 height 16
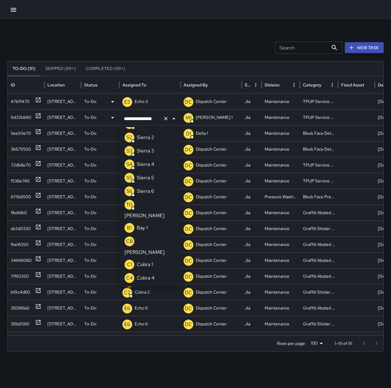
click at [165, 118] on icon "Clear" at bounding box center [166, 119] width 6 height 6
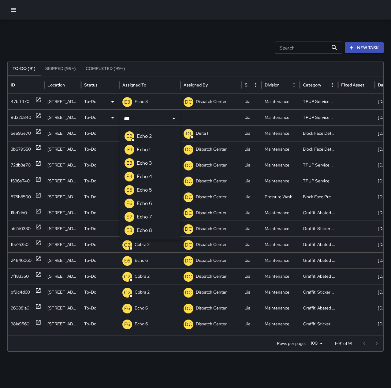
type input "****"
click at [154, 160] on li "E3 Echo 3" at bounding box center [150, 163] width 61 height 13
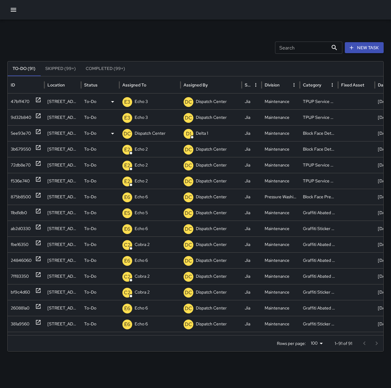
click at [140, 133] on p "Dispatch Center" at bounding box center [150, 134] width 31 height 16
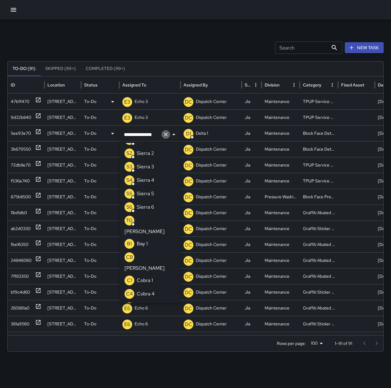
click at [167, 133] on icon "Clear" at bounding box center [166, 135] width 4 height 4
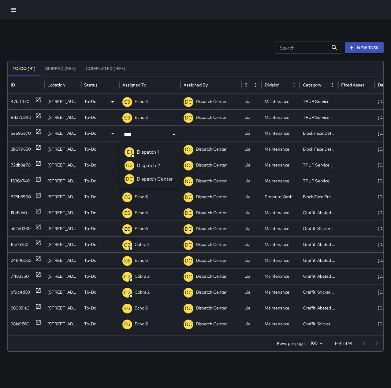
type input "*****"
click at [145, 149] on p "Echo 2" at bounding box center [141, 150] width 13 height 16
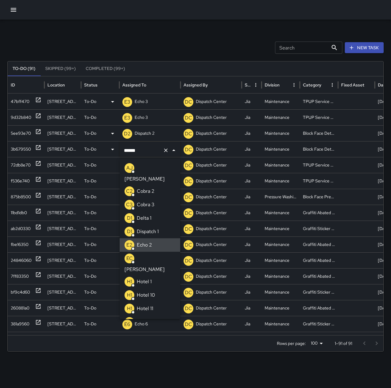
click at [165, 151] on icon "Clear" at bounding box center [166, 151] width 4 height 4
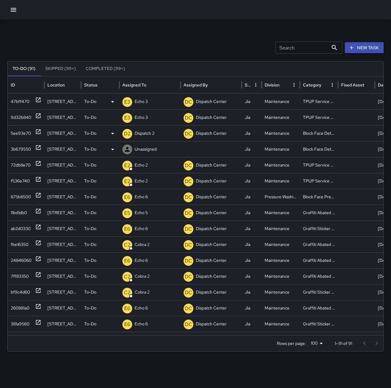
click at [152, 146] on p "Unassigned" at bounding box center [146, 150] width 22 height 16
type input "***"
click at [149, 168] on div "E2 Echo 2" at bounding box center [149, 165] width 55 height 16
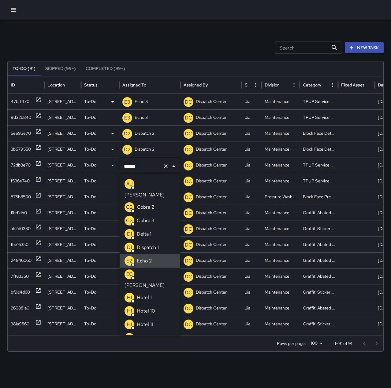
click at [164, 166] on icon "Clear" at bounding box center [166, 166] width 6 height 6
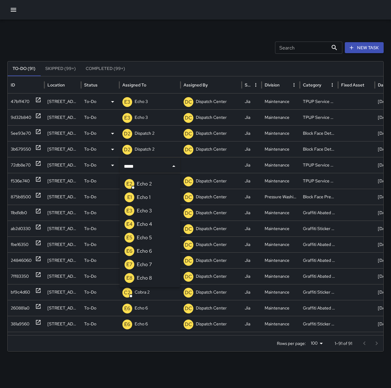
type input "******"
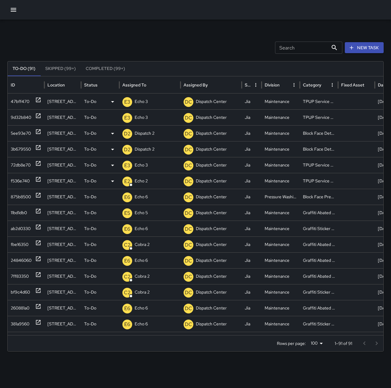
click at [139, 181] on p "Echo 2" at bounding box center [141, 181] width 13 height 16
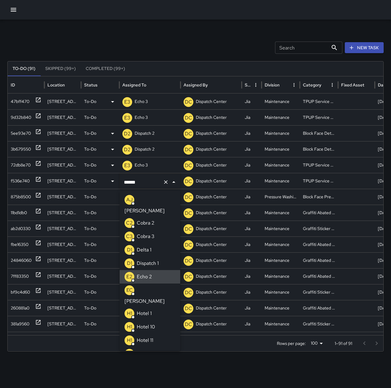
click at [167, 183] on icon "Clear" at bounding box center [166, 182] width 4 height 4
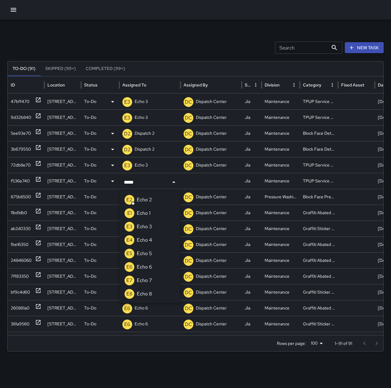
type input "******"
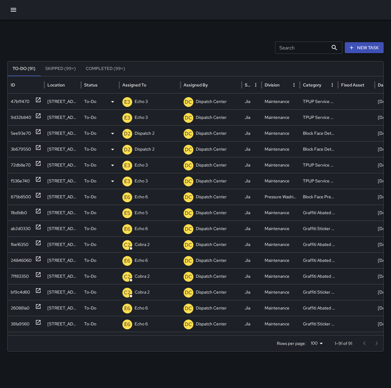
click at [166, 50] on div "Search Search New Task" at bounding box center [195, 48] width 376 height 12
click at [147, 197] on p "Echo 6" at bounding box center [141, 197] width 13 height 16
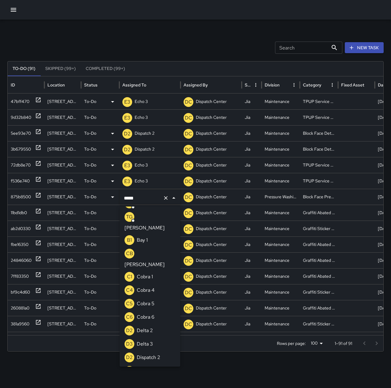
scroll to position [0, 0]
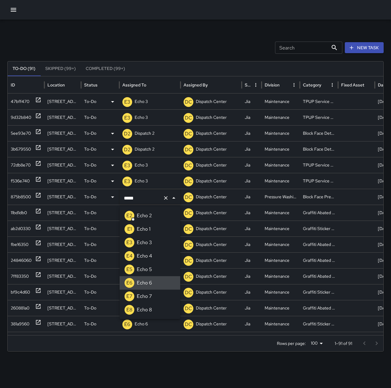
type input "******"
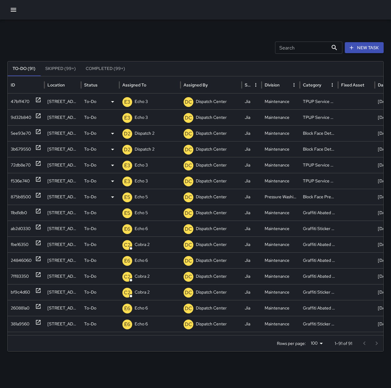
click at [168, 42] on div "Search Search New Task" at bounding box center [195, 48] width 376 height 12
